Goal: Browse casually

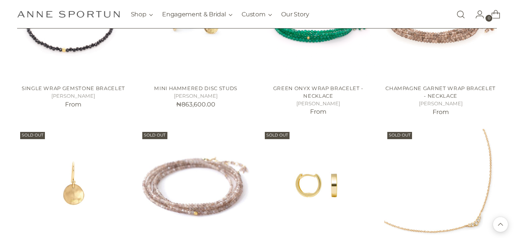
scroll to position [1209, 3]
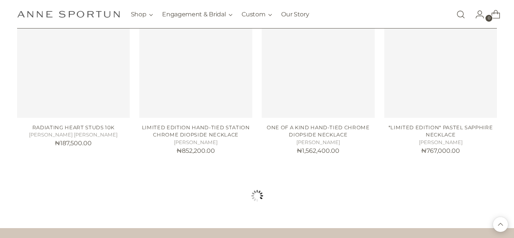
scroll to position [2752, 2]
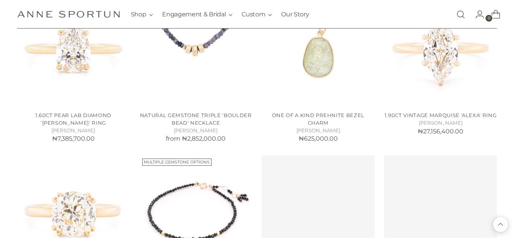
scroll to position [3521, 2]
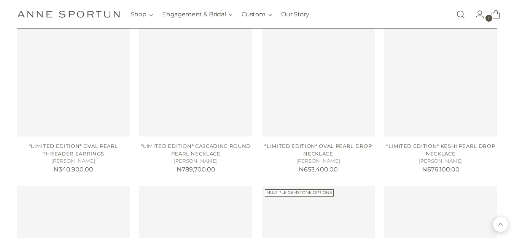
scroll to position [4341, 3]
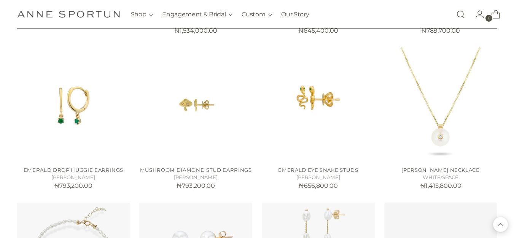
scroll to position [5363, 3]
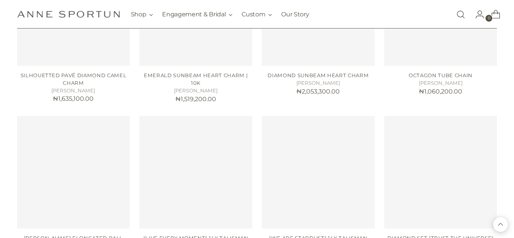
scroll to position [6646, 3]
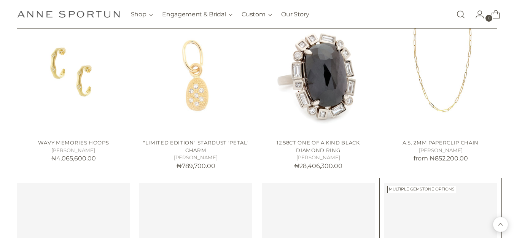
scroll to position [7297, 3]
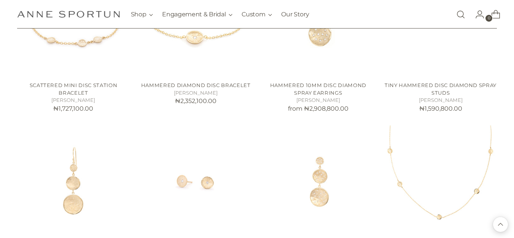
scroll to position [8585, 3]
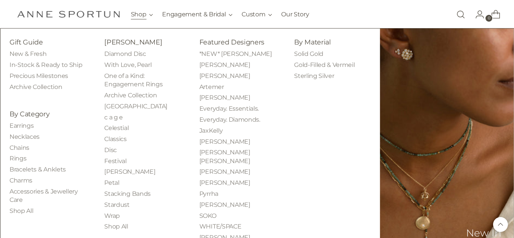
click at [134, 10] on button "Shop" at bounding box center [142, 14] width 22 height 17
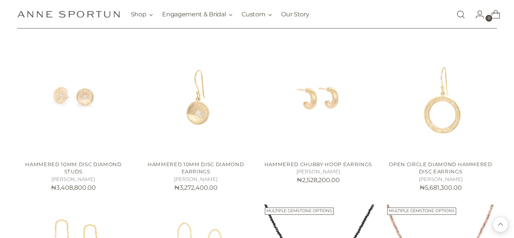
click at [76, 11] on img "Anne Sportun Fine Jewellery" at bounding box center [68, 14] width 103 height 7
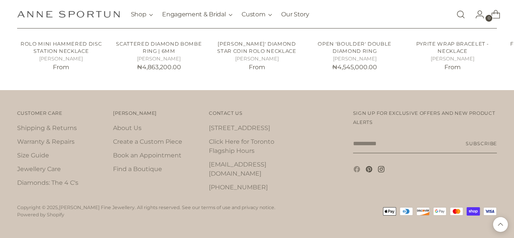
scroll to position [1211, 3]
click at [353, 170] on icon at bounding box center [357, 170] width 8 height 8
